Goal: Task Accomplishment & Management: Use online tool/utility

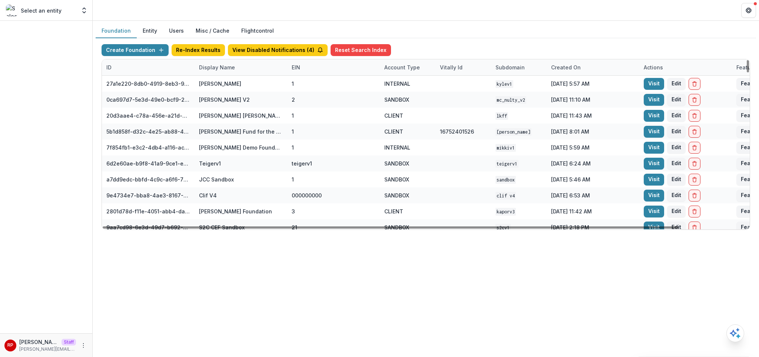
click at [232, 72] on div "Display Name" at bounding box center [241, 67] width 93 height 16
click at [235, 83] on input at bounding box center [240, 84] width 89 height 12
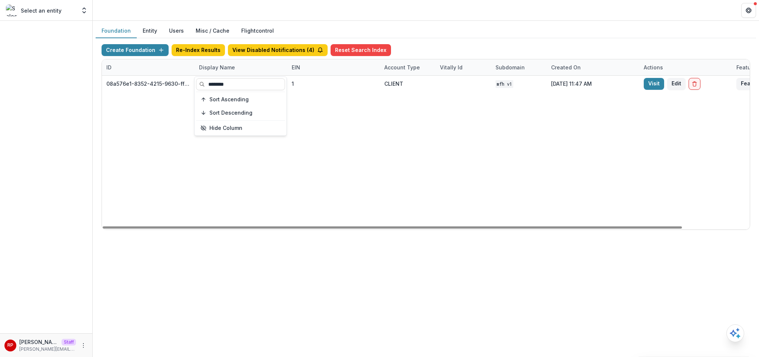
type input "********"
drag, startPoint x: 454, startPoint y: 133, endPoint x: 604, endPoint y: 115, distance: 151.2
click at [454, 133] on div "08a576e1-8352-4215-9630-ff0d35d85970 Missouri Foundation for Health 1 CLIENT MF…" at bounding box center [463, 152] width 723 height 153
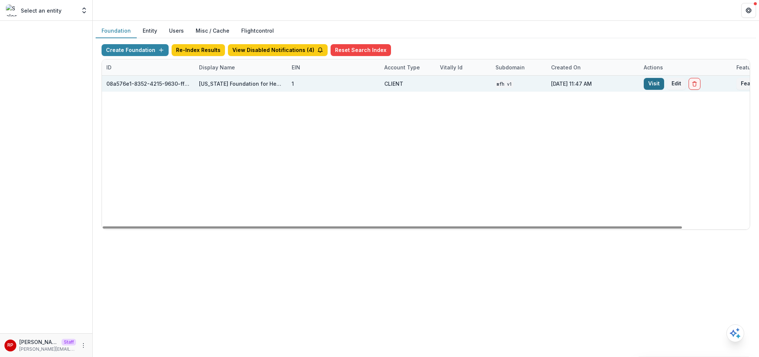
click at [649, 84] on link "Visit" at bounding box center [654, 84] width 20 height 12
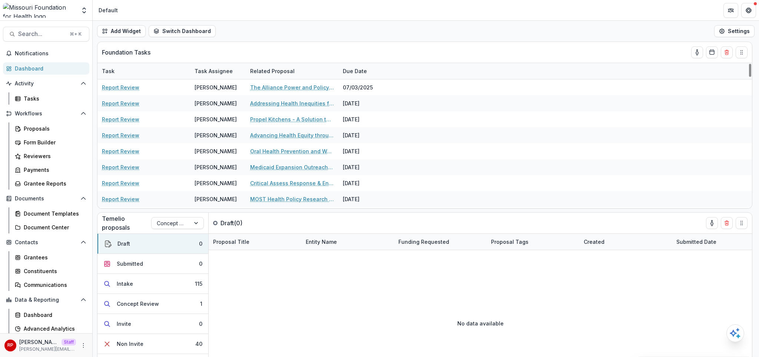
scroll to position [15, 0]
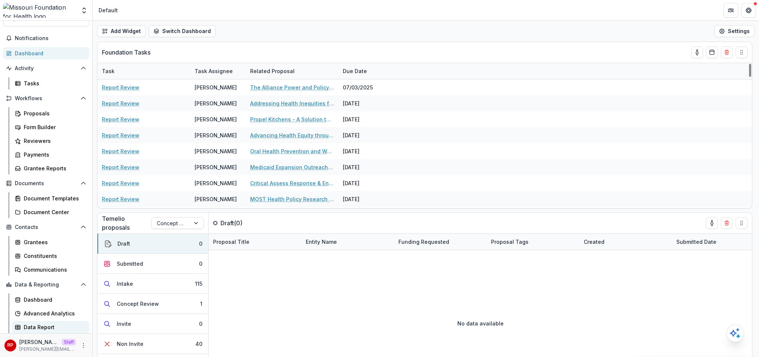
click at [62, 323] on div "Data Report" at bounding box center [54, 327] width 60 height 8
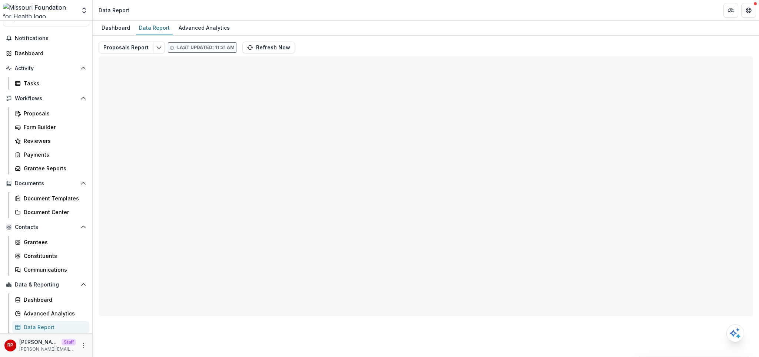
click at [368, 39] on div "Proposals Report Last updated: 11:31 AM Refresh Now Total rows: 0 Choose Filter…" at bounding box center [426, 176] width 666 height 280
click at [62, 140] on div "Reviewers" at bounding box center [54, 141] width 60 height 8
click at [62, 115] on div "Proposals" at bounding box center [54, 113] width 60 height 8
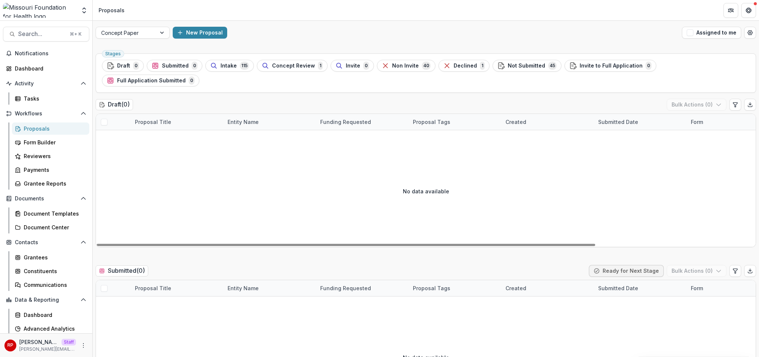
click at [431, 99] on div "Draft ( 0 ) Bulk Actions ( 0 )" at bounding box center [426, 106] width 660 height 15
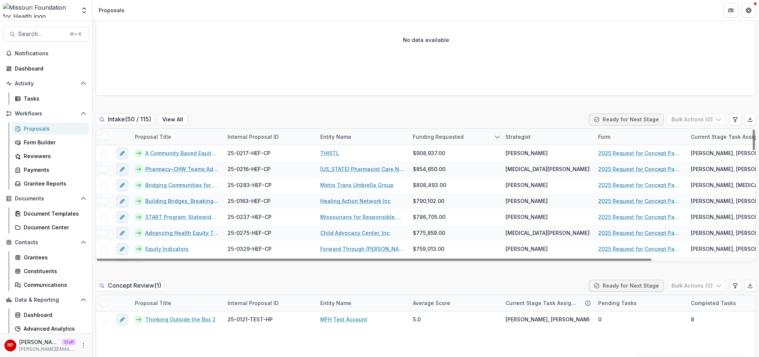
click at [246, 113] on div "Intake ( 50 / 115 ) View All Ready for Next Stage Bulk Actions ( 0 )" at bounding box center [426, 120] width 660 height 15
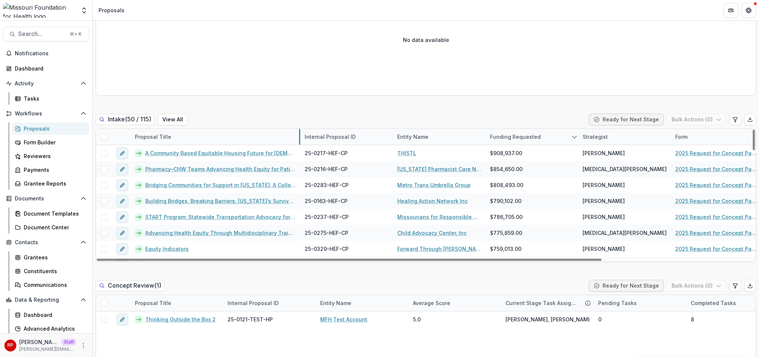
drag, startPoint x: 223, startPoint y: 123, endPoint x: 300, endPoint y: 123, distance: 77.1
click at [259, 113] on div "Intake ( 50 / 115 ) View All Ready for Next Stage Bulk Actions ( 0 )" at bounding box center [426, 120] width 660 height 15
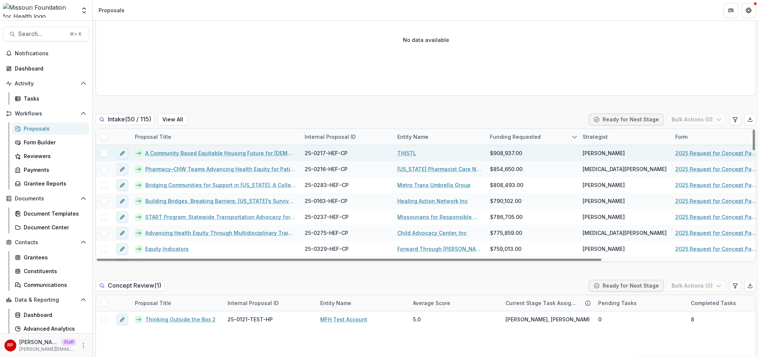
click at [247, 149] on link "A Community Based Equitable Housing Future for Transgender St. Louisans" at bounding box center [220, 153] width 150 height 8
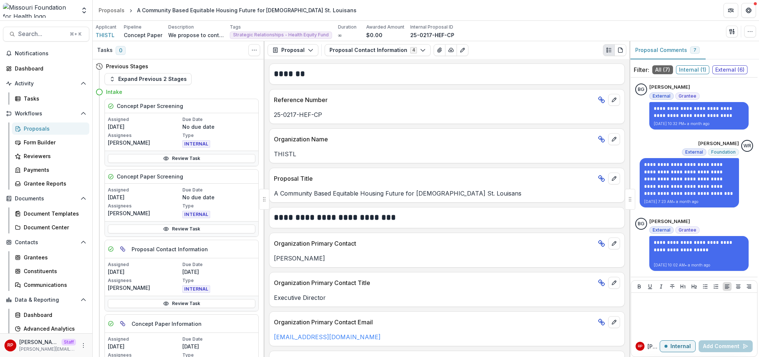
click at [413, 145] on div "THISTL" at bounding box center [446, 151] width 355 height 13
click at [728, 31] on button "button" at bounding box center [732, 32] width 12 height 12
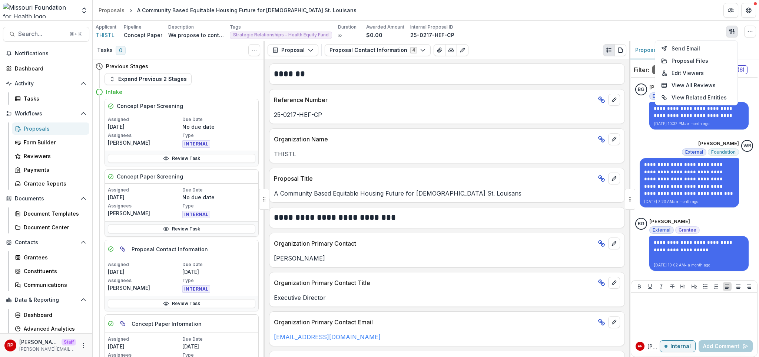
click at [619, 31] on div "Applicant THISTL Pipeline Concept Paper Description We propose to continue our …" at bounding box center [426, 31] width 660 height 15
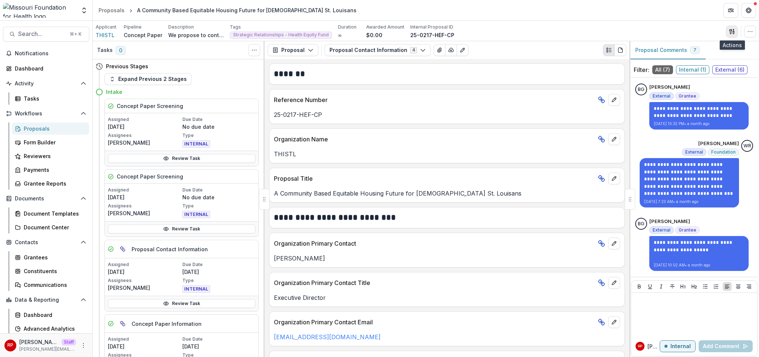
click at [729, 31] on icon "button" at bounding box center [732, 32] width 6 height 6
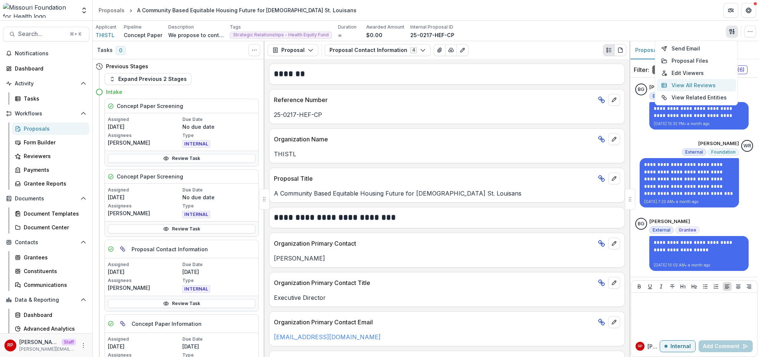
click at [701, 86] on button "View All Reviews" at bounding box center [696, 85] width 79 height 12
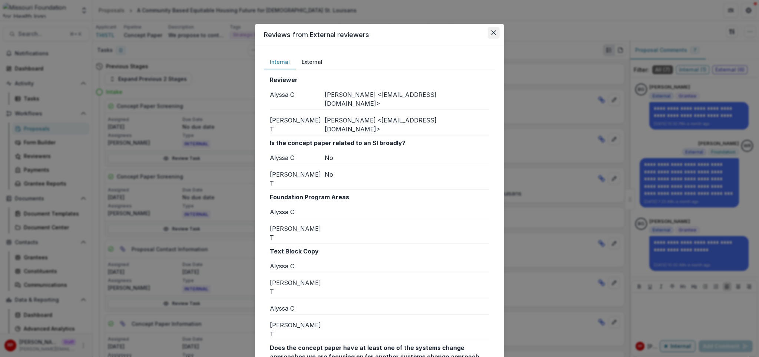
click at [491, 34] on icon "Close" at bounding box center [493, 32] width 4 height 4
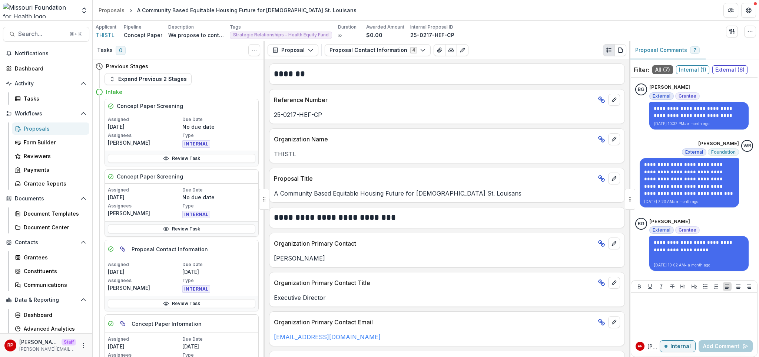
click at [532, 89] on div "Reference Number" at bounding box center [446, 97] width 355 height 16
click at [440, 112] on p "25-0217-HEF-CP" at bounding box center [447, 114] width 346 height 9
click at [568, 145] on div "Organization Name" at bounding box center [446, 137] width 355 height 16
click at [727, 31] on button "button" at bounding box center [732, 32] width 12 height 12
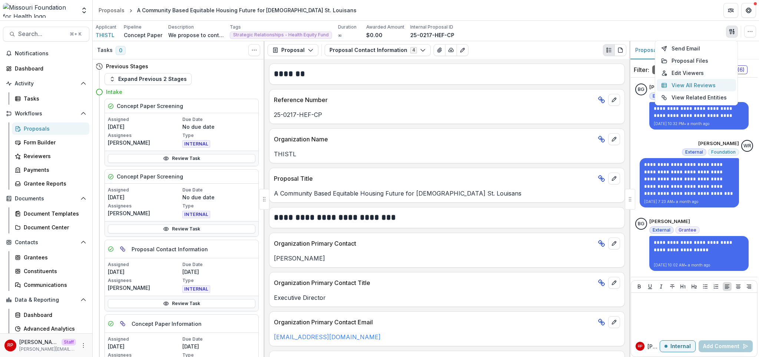
click at [699, 86] on button "View All Reviews" at bounding box center [696, 85] width 79 height 12
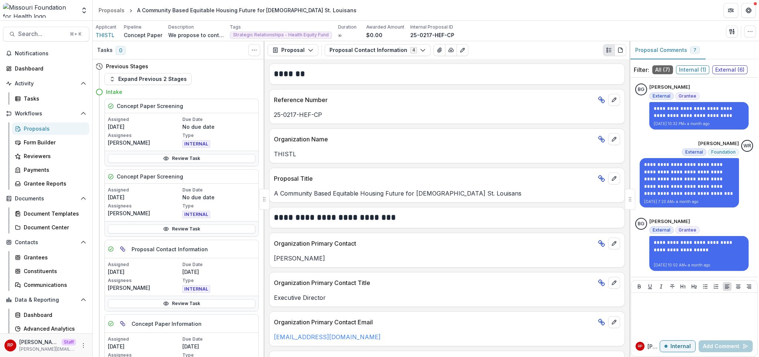
click at [530, 117] on p "25-0217-HEF-CP" at bounding box center [447, 114] width 346 height 9
drag, startPoint x: 400, startPoint y: 59, endPoint x: 397, endPoint y: 52, distance: 7.3
click at [400, 59] on div "Proposal Proposal Payments Reports Grant Agreements Board Summaries Bank Detail…" at bounding box center [447, 50] width 365 height 18
click at [395, 48] on button "Proposal Contact Information 4" at bounding box center [378, 50] width 106 height 12
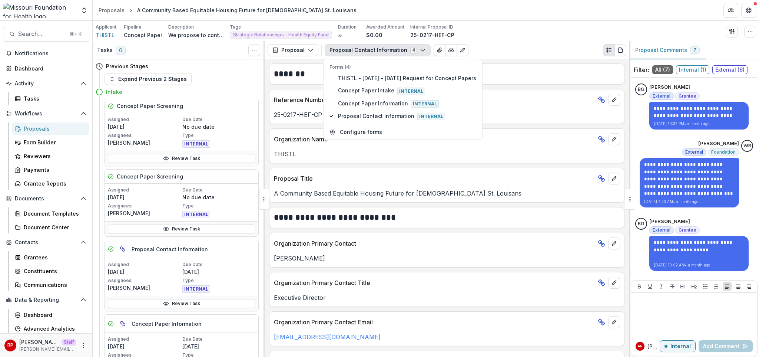
drag, startPoint x: 289, startPoint y: 102, endPoint x: 274, endPoint y: 103, distance: 14.8
click at [289, 102] on p "Reference Number" at bounding box center [434, 99] width 321 height 9
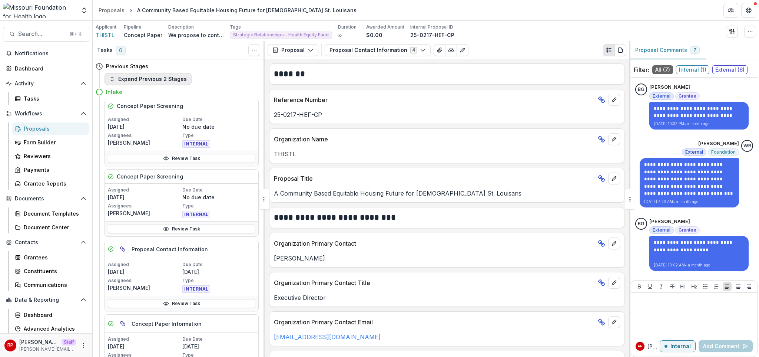
click at [137, 74] on button "Expand Previous 2 Stages" at bounding box center [148, 79] width 87 height 12
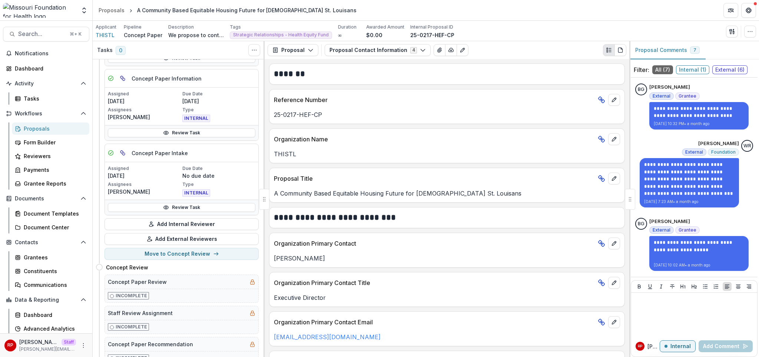
scroll to position [75, 0]
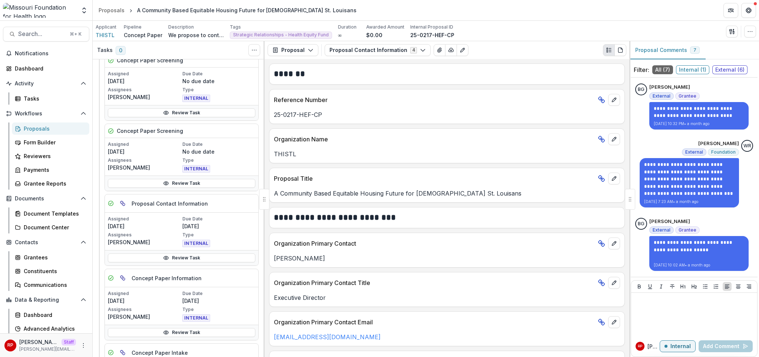
click at [495, 127] on div "**********" at bounding box center [447, 208] width 365 height 298
click at [58, 97] on div "Tasks" at bounding box center [54, 99] width 60 height 8
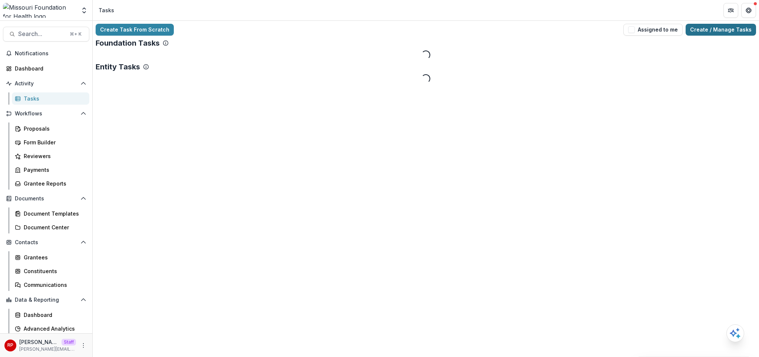
click at [703, 29] on link "Create / Manage Tasks" at bounding box center [721, 30] width 70 height 12
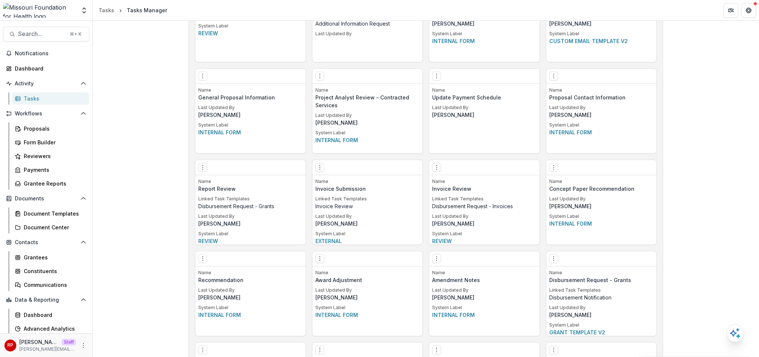
scroll to position [1398, 0]
